Goal: Task Accomplishment & Management: Use online tool/utility

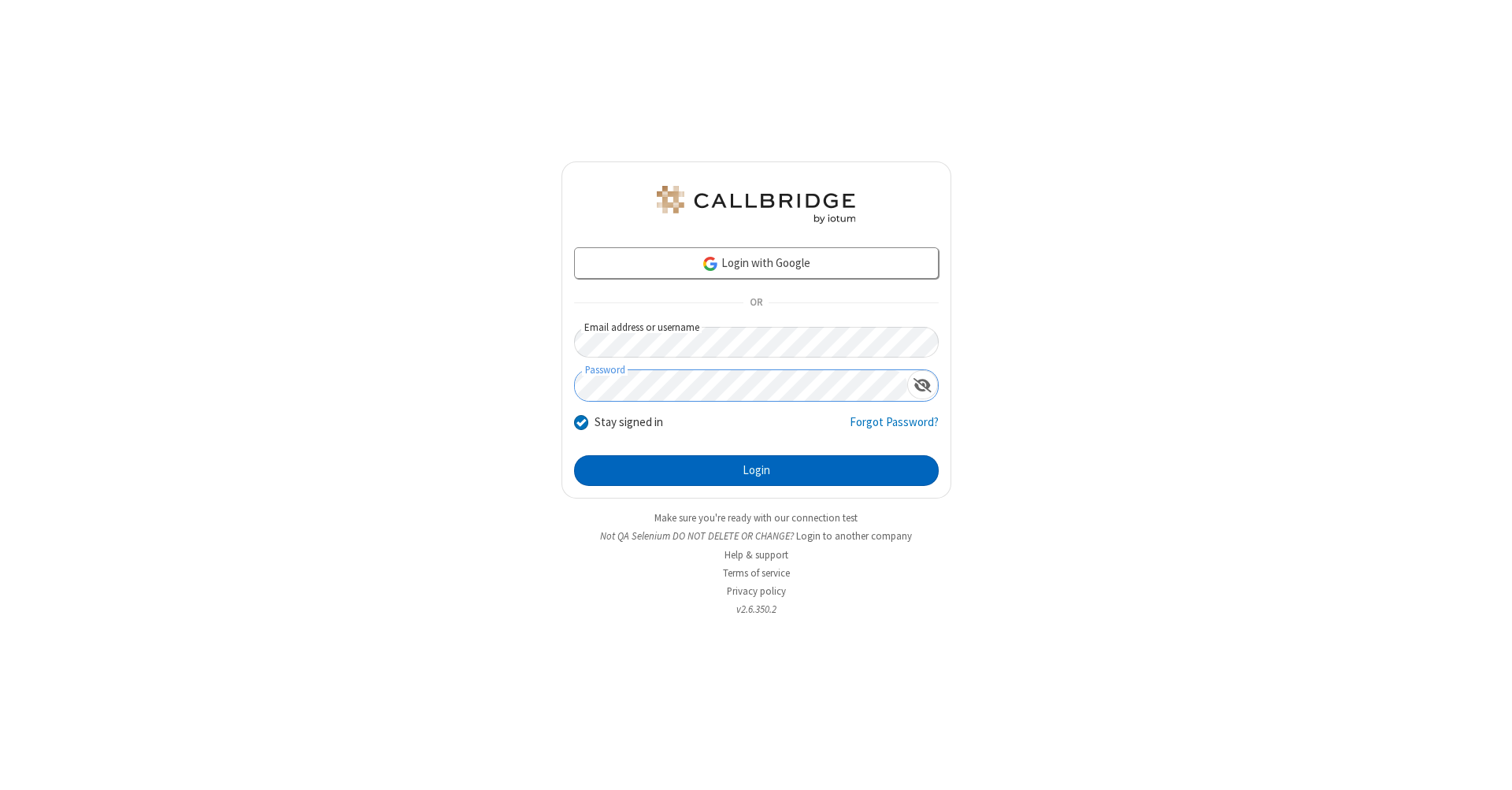
click at [756, 471] on button "Login" at bounding box center [756, 471] width 365 height 32
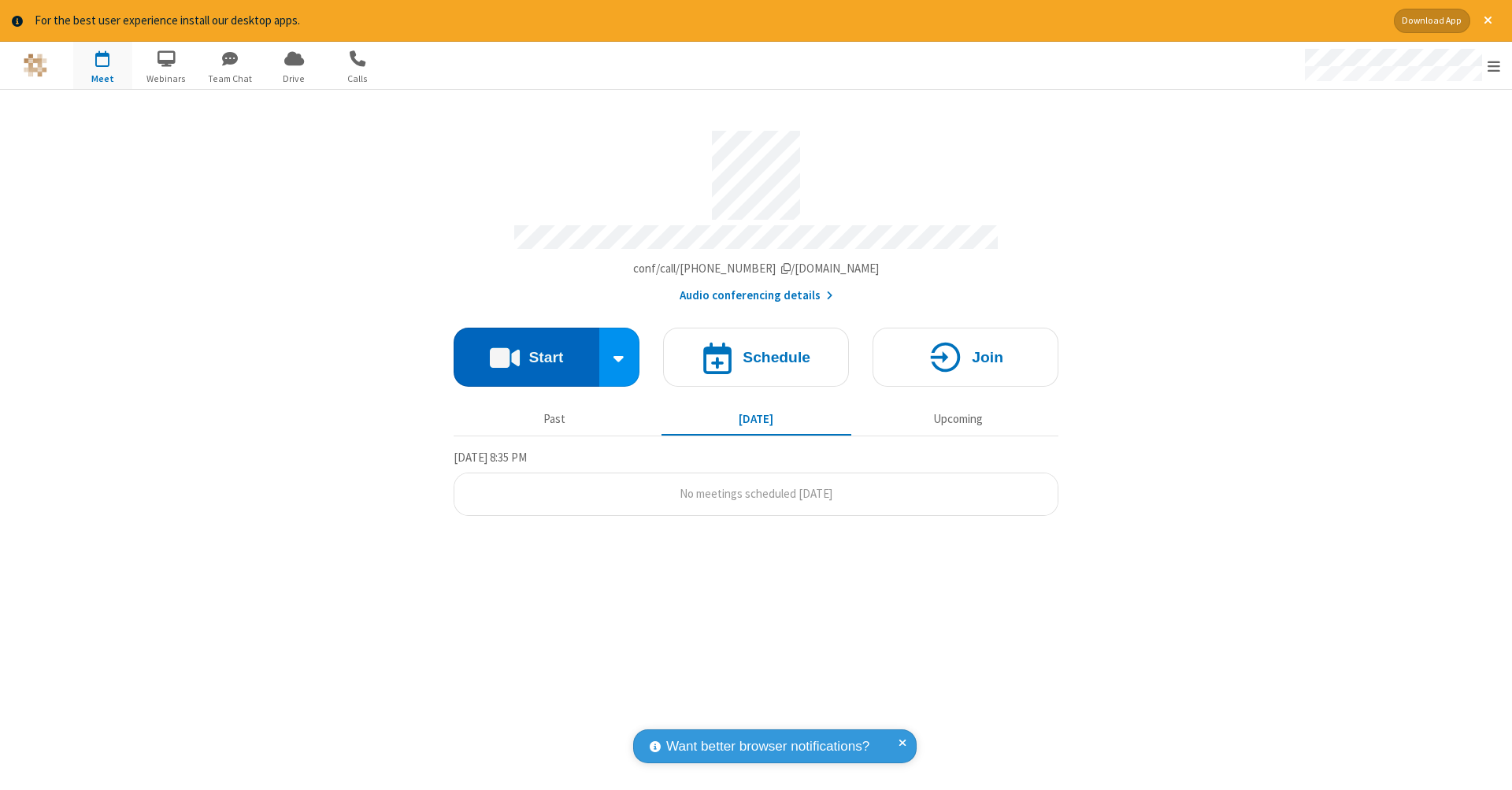
click at [526, 349] on button "Start" at bounding box center [527, 357] width 146 height 59
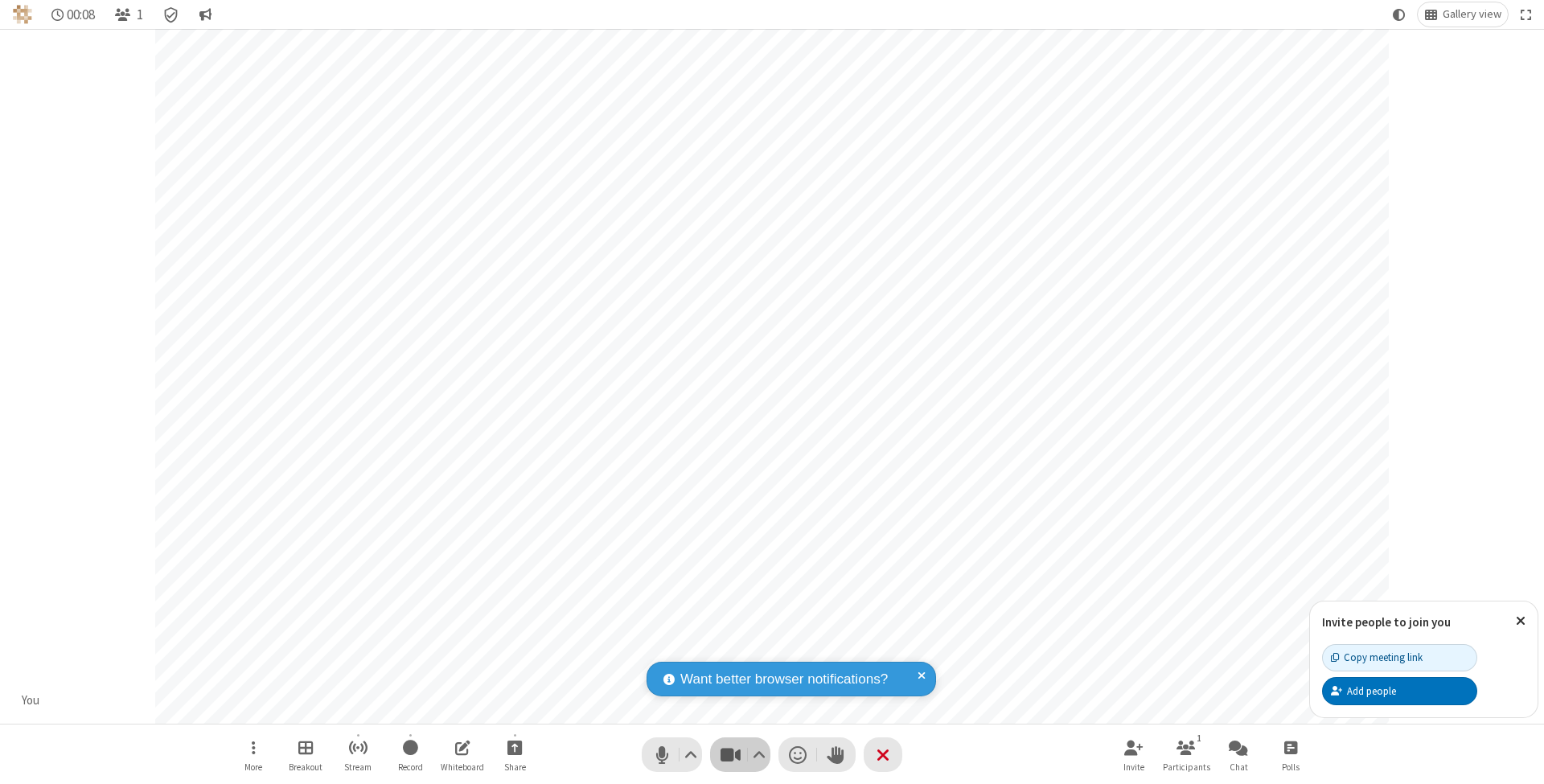
click at [730, 754] on span "Stop video (⌘+Shift+V)" at bounding box center [730, 754] width 24 height 24
click at [730, 754] on span "Start video (⌘+Shift+V)" at bounding box center [730, 754] width 24 height 24
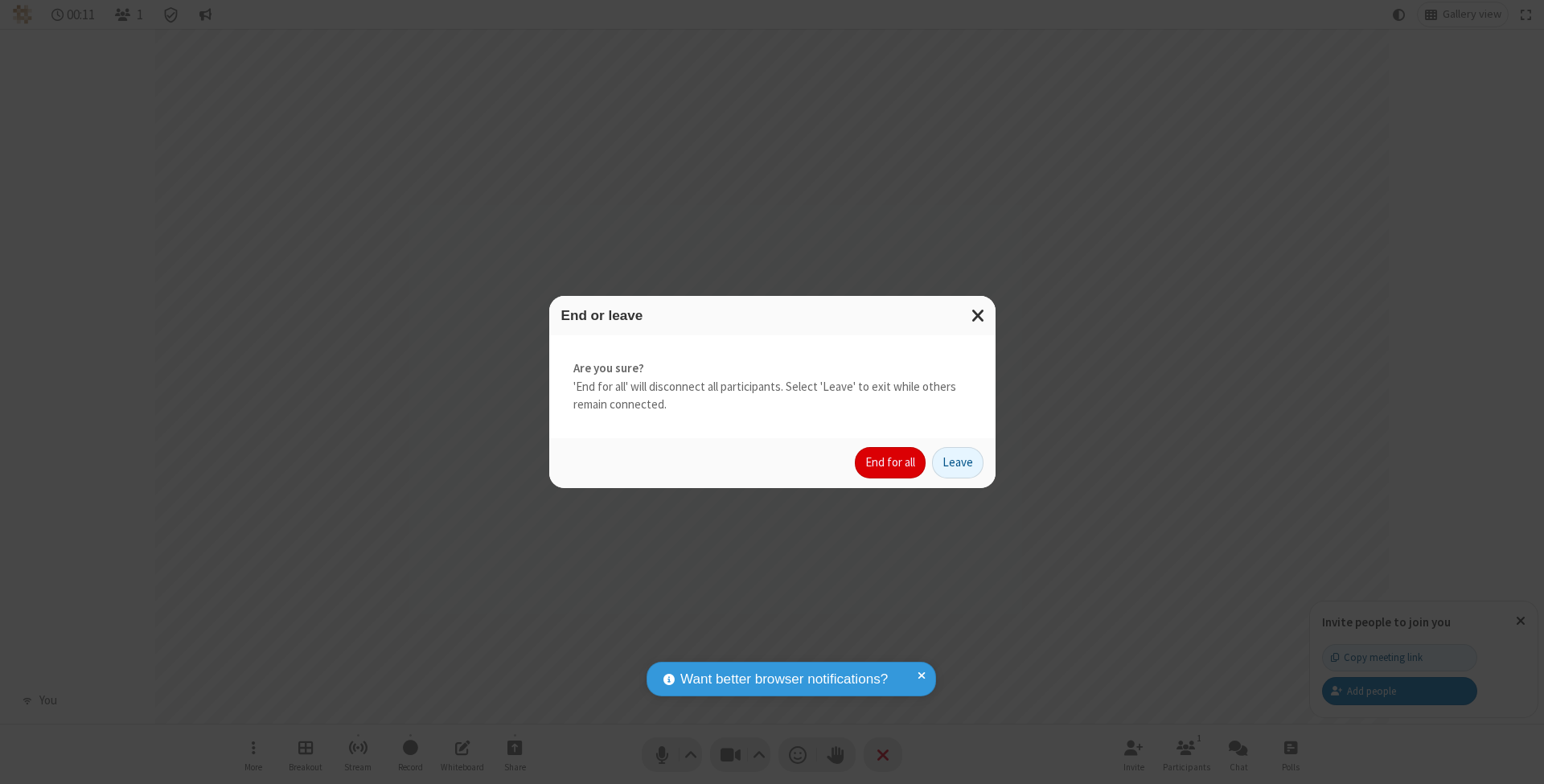
click at [891, 461] on button "End for all" at bounding box center [890, 463] width 71 height 32
